Goal: Communication & Community: Connect with others

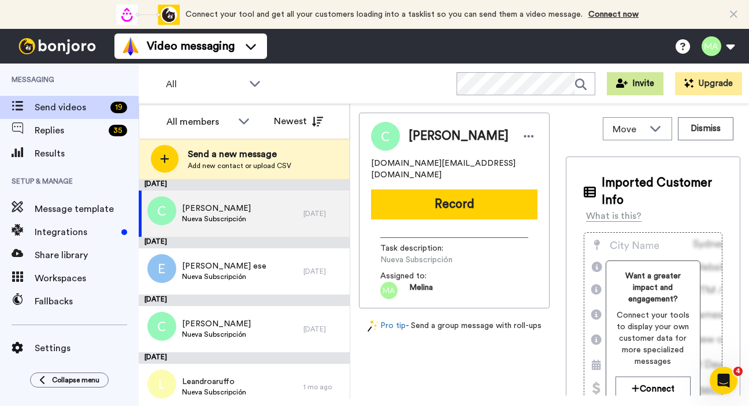
click at [627, 90] on button "Invite" at bounding box center [635, 83] width 57 height 23
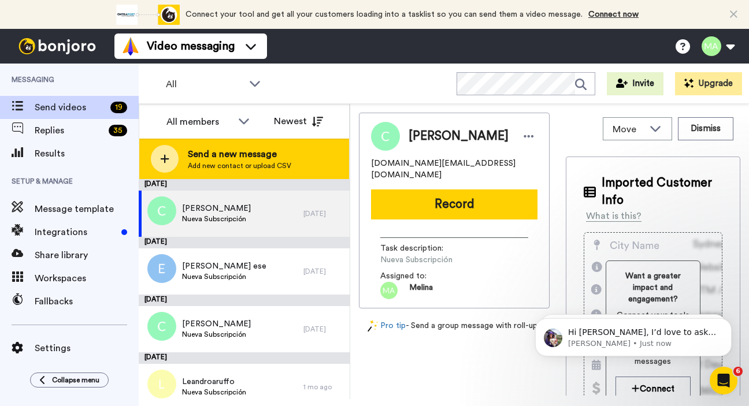
click at [269, 153] on span "Send a new message" at bounding box center [239, 154] width 103 height 14
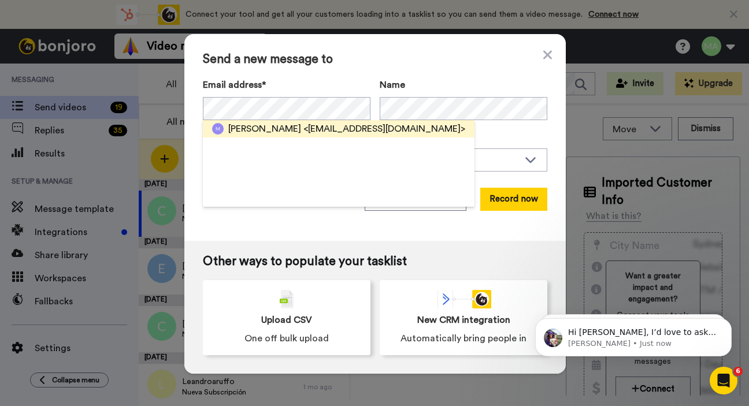
click at [330, 131] on span "<[EMAIL_ADDRESS][DOMAIN_NAME]>" at bounding box center [384, 129] width 162 height 14
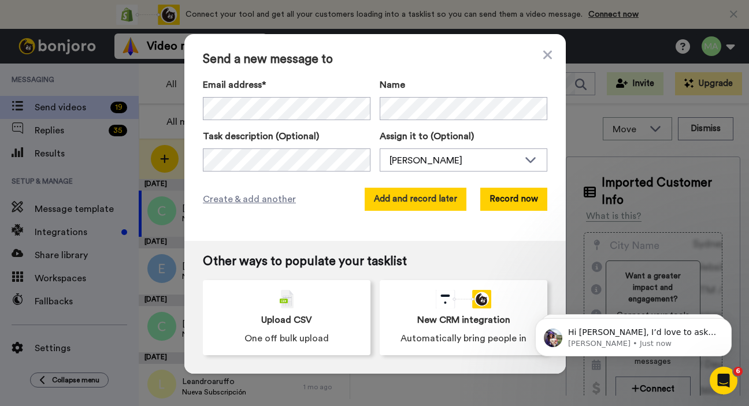
click at [440, 205] on button "Add and record later" at bounding box center [416, 199] width 102 height 23
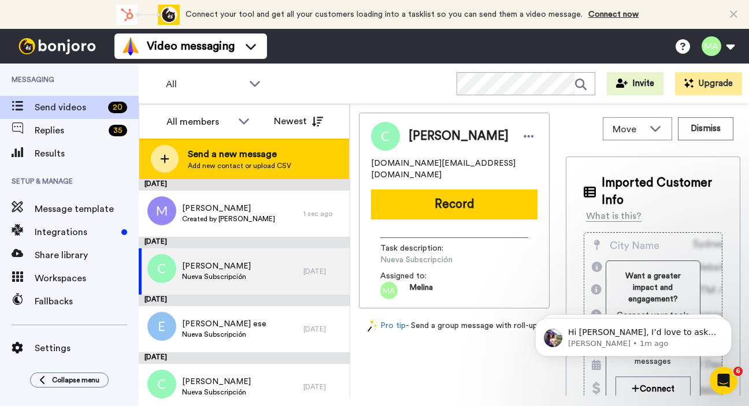
click at [248, 167] on span "Add new contact or upload CSV" at bounding box center [239, 165] width 103 height 9
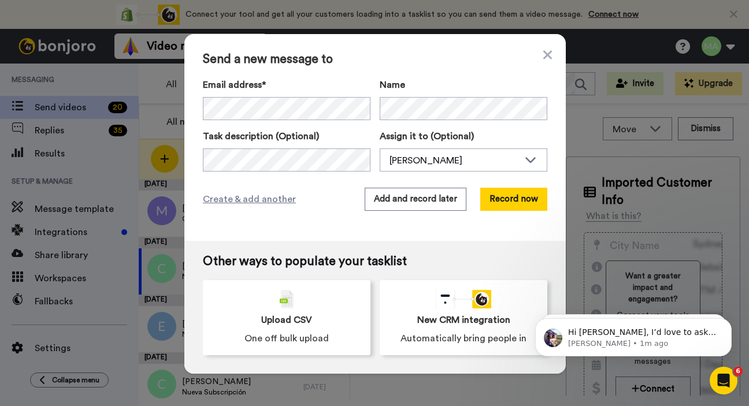
click at [329, 211] on div "Send a new message to Email address* [PERSON_NAME] [PERSON_NAME] <[EMAIL_ADDRES…" at bounding box center [374, 137] width 381 height 207
click at [506, 203] on button "Record now" at bounding box center [513, 199] width 67 height 23
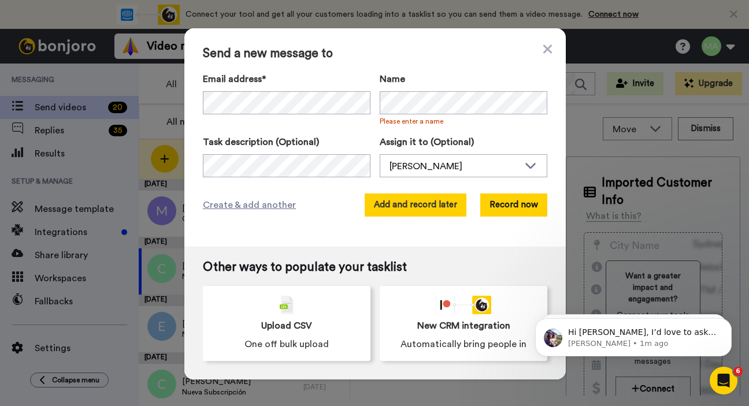
click at [454, 208] on button "Add and record later" at bounding box center [416, 205] width 102 height 23
